Goal: Navigation & Orientation: Find specific page/section

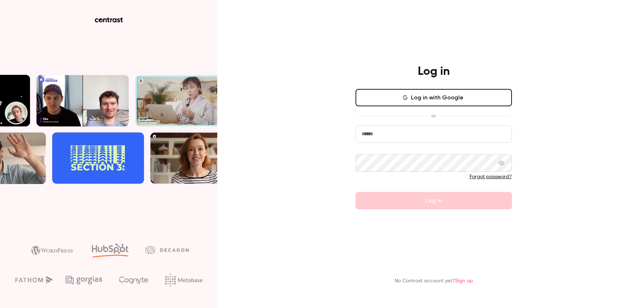
type input "**********"
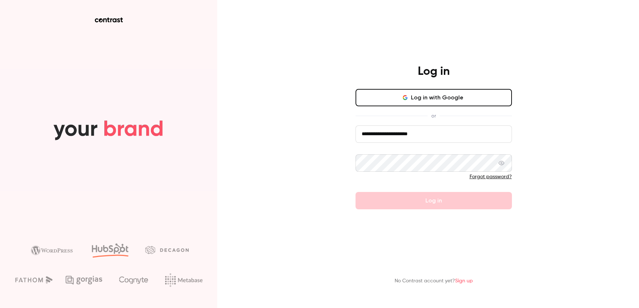
click at [433, 105] on button "Log in with Google" at bounding box center [433, 97] width 156 height 17
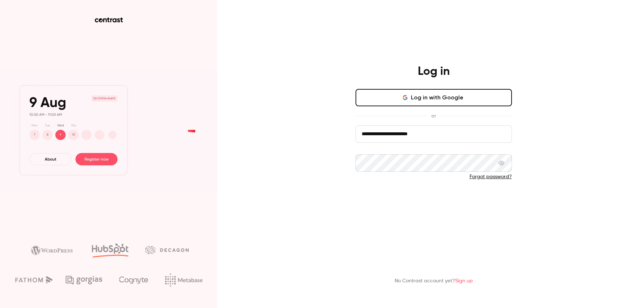
click at [426, 206] on button "Log in" at bounding box center [433, 200] width 156 height 17
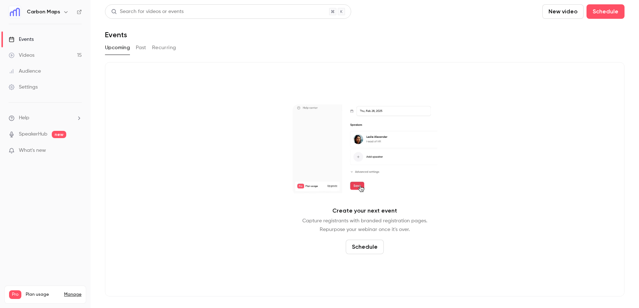
click at [39, 54] on link "Videos 15" at bounding box center [45, 55] width 91 height 16
